Goal: Transaction & Acquisition: Obtain resource

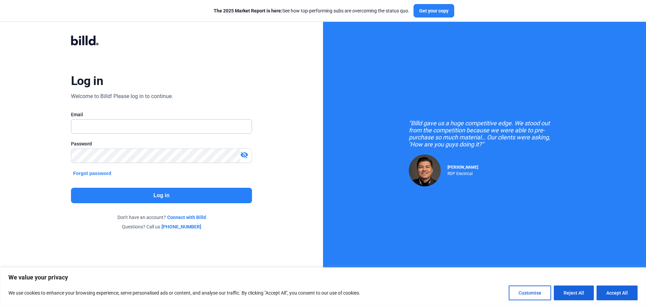
click at [203, 129] on input "text" at bounding box center [161, 127] width 180 height 14
type input "[PERSON_NAME][EMAIL_ADDRESS][DOMAIN_NAME]"
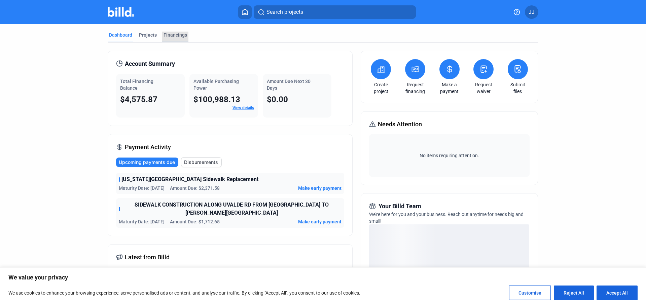
click at [174, 35] on div "Financings" at bounding box center [175, 35] width 24 height 7
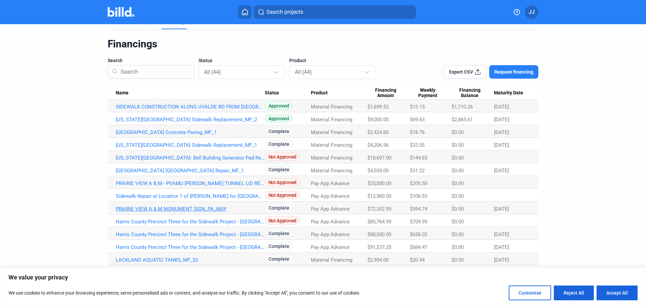
scroll to position [24, 0]
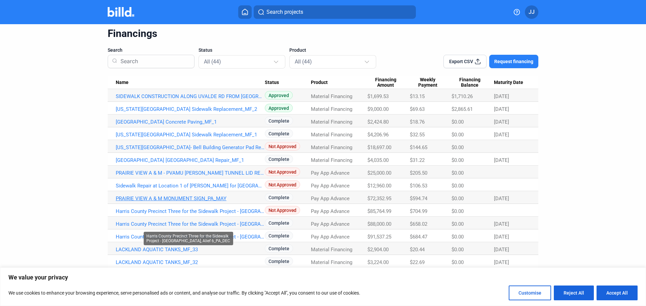
click at [193, 222] on link "Harris County Precinct Three for the Sidewalk Project - [GEOGRAPHIC_DATA], Alie…" at bounding box center [190, 224] width 149 height 6
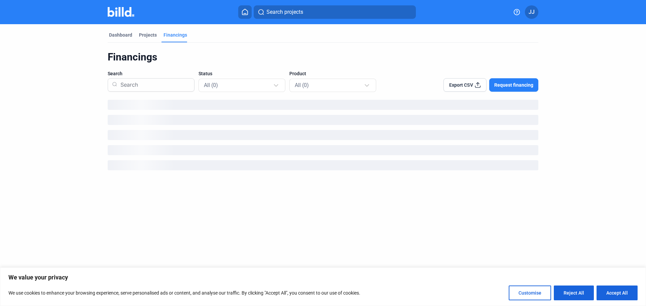
click at [500, 84] on span "Request financing" at bounding box center [513, 85] width 39 height 7
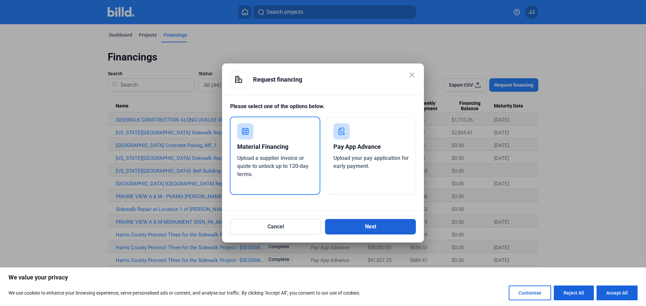
click at [358, 229] on button "Next" at bounding box center [370, 226] width 91 height 15
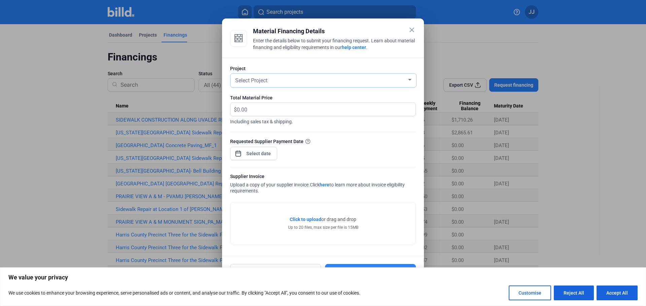
click at [336, 83] on div "Select Project" at bounding box center [320, 79] width 173 height 9
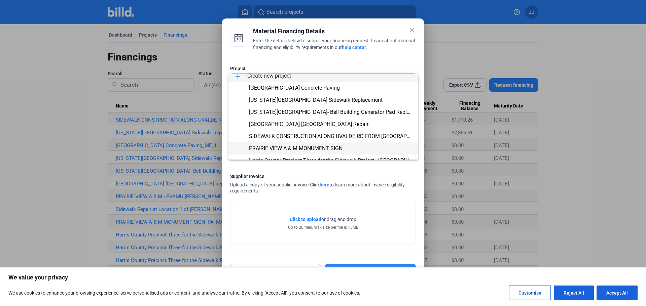
scroll to position [5, 0]
click at [321, 149] on span "PRAIRIE VIEW A & M MONUMENT SIGN" at bounding box center [296, 147] width 94 height 6
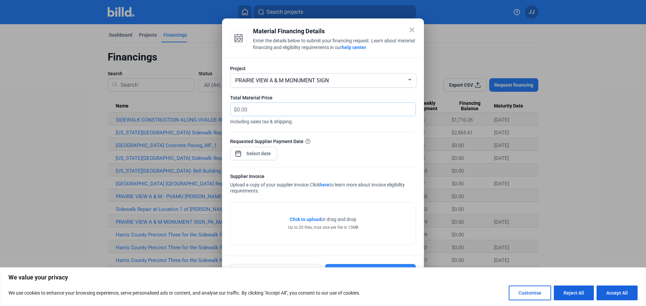
click at [270, 107] on input "text" at bounding box center [322, 109] width 171 height 13
click at [270, 107] on input "text" at bounding box center [326, 109] width 179 height 13
type input "4,437.60"
click at [267, 156] on div "close Material Financing Details Enter the details below to submit your financi…" at bounding box center [323, 153] width 646 height 306
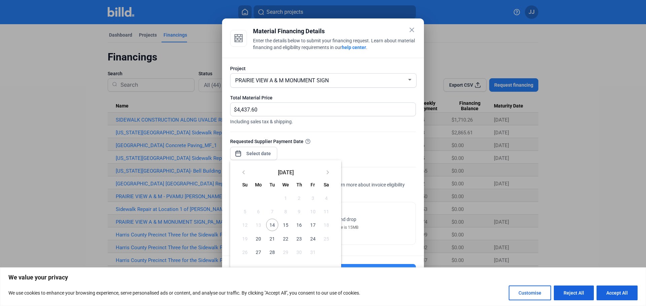
click at [300, 229] on span "16" at bounding box center [299, 225] width 12 height 12
click at [301, 226] on span "16" at bounding box center [299, 225] width 12 height 12
click at [614, 299] on button "Accept All" at bounding box center [616, 293] width 41 height 15
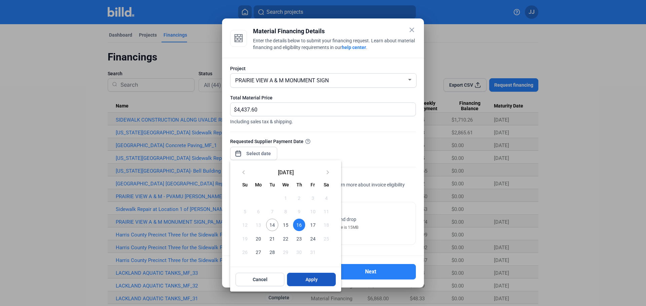
scroll to position [0, 0]
click at [312, 278] on span "Apply" at bounding box center [311, 279] width 12 height 7
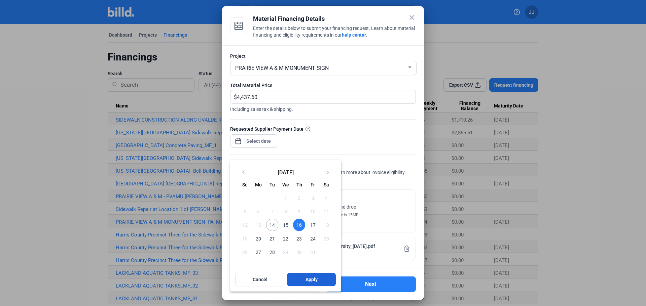
click at [321, 279] on button "Apply" at bounding box center [311, 279] width 49 height 13
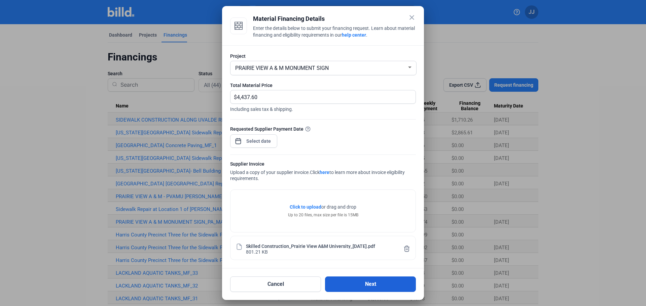
click at [361, 282] on button "Next" at bounding box center [370, 284] width 91 height 15
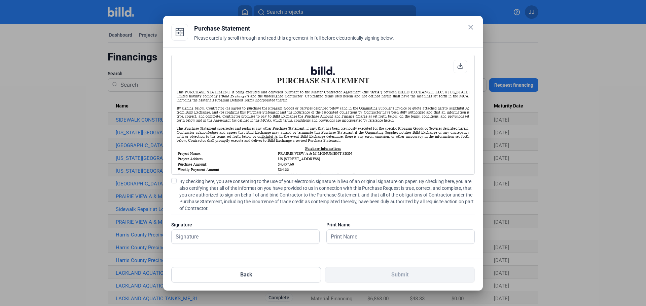
scroll to position [0, 0]
click at [293, 241] on input "text" at bounding box center [246, 237] width 148 height 14
type input "[PERSON_NAME]"
click at [173, 182] on span at bounding box center [173, 180] width 5 height 5
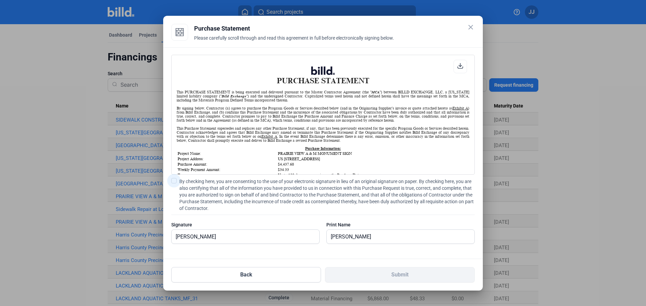
click at [0, 0] on input "By checking here, you are consenting to the use of your electronic signature in…" at bounding box center [0, 0] width 0 height 0
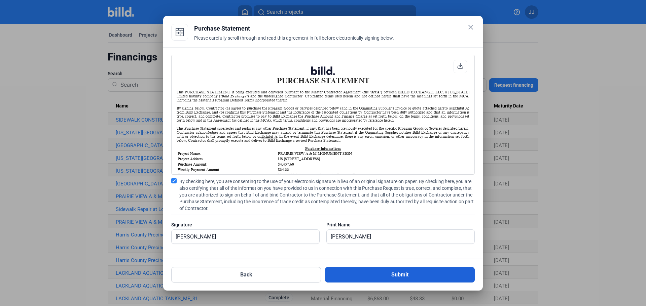
click at [360, 277] on button "Submit" at bounding box center [400, 274] width 150 height 15
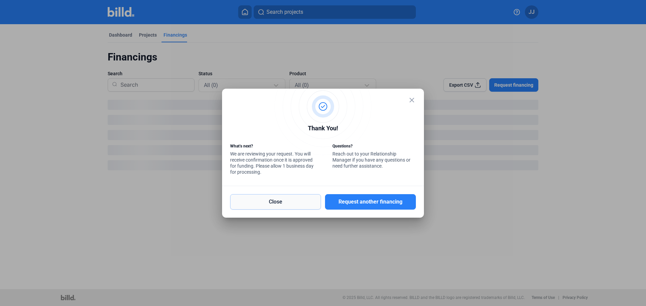
click at [296, 206] on button "Close" at bounding box center [275, 201] width 91 height 15
